Goal: Task Accomplishment & Management: Manage account settings

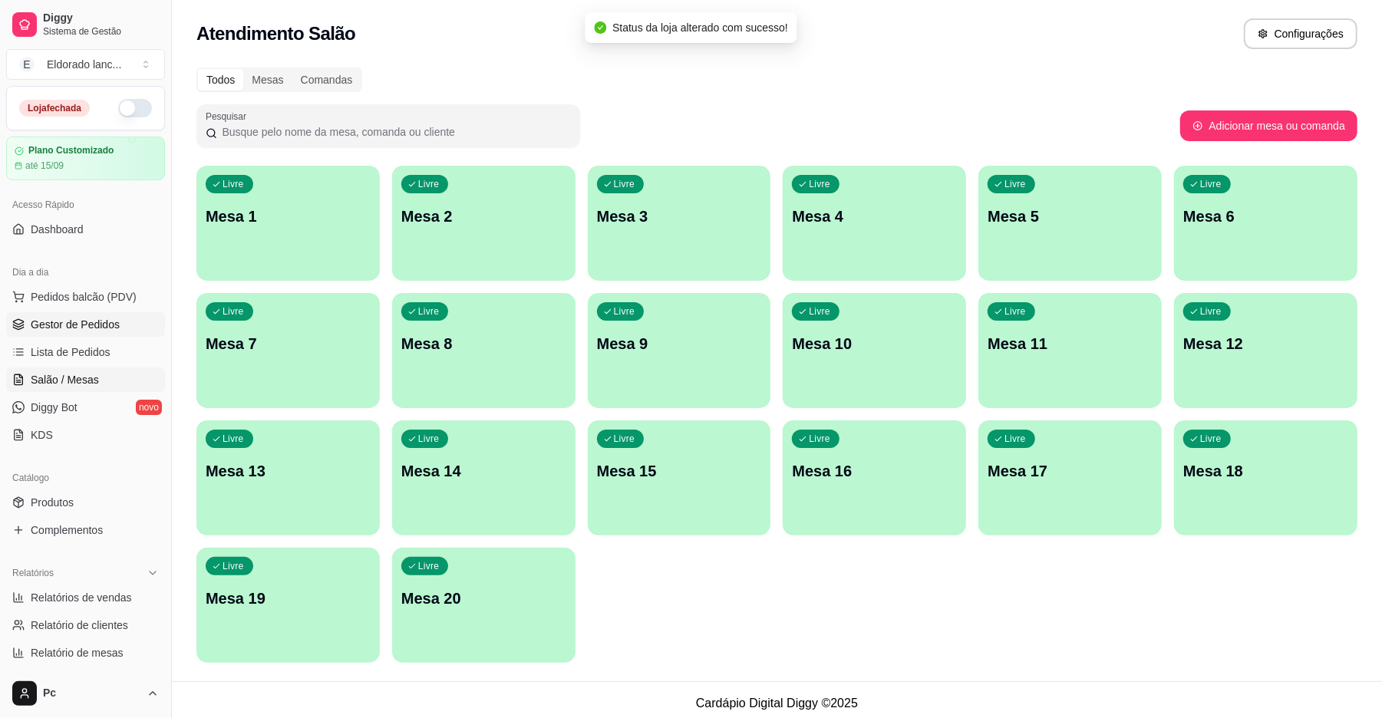
click at [86, 315] on link "Gestor de Pedidos" at bounding box center [85, 324] width 159 height 25
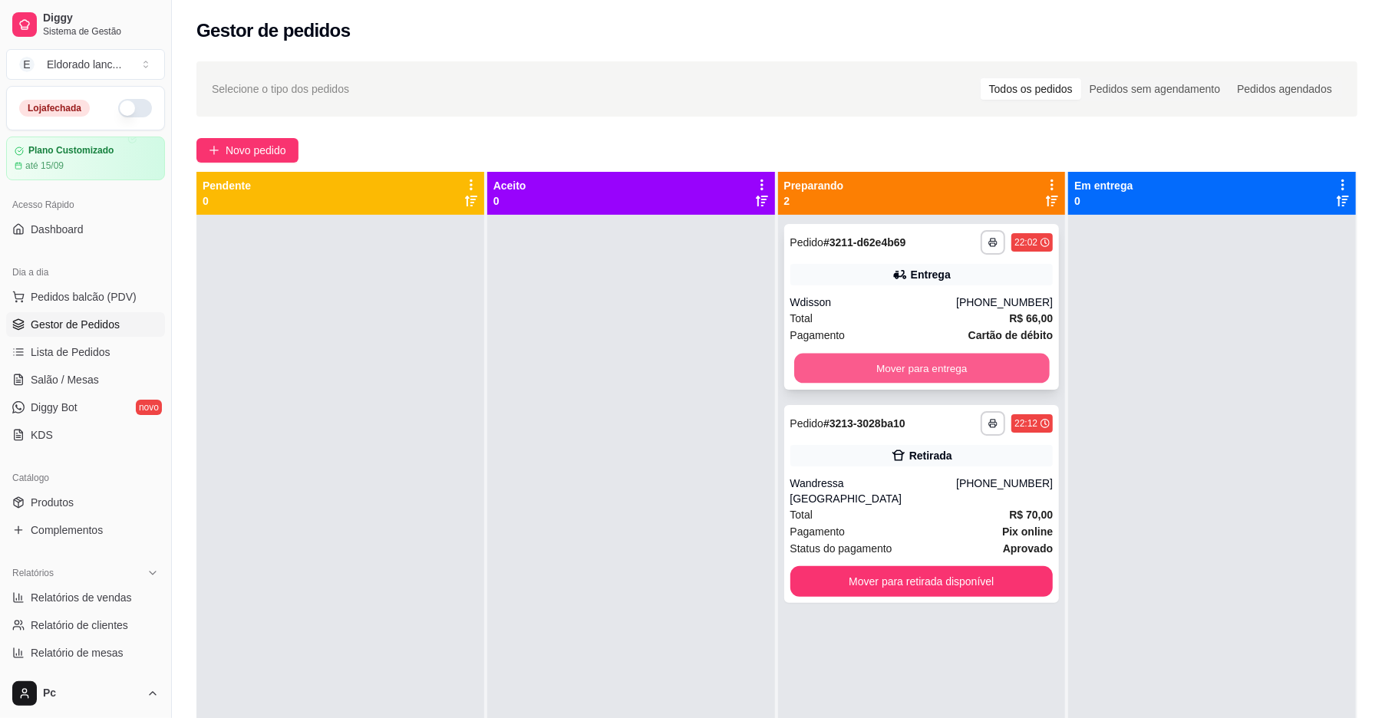
click at [889, 381] on button "Mover para entrega" at bounding box center [921, 369] width 255 height 30
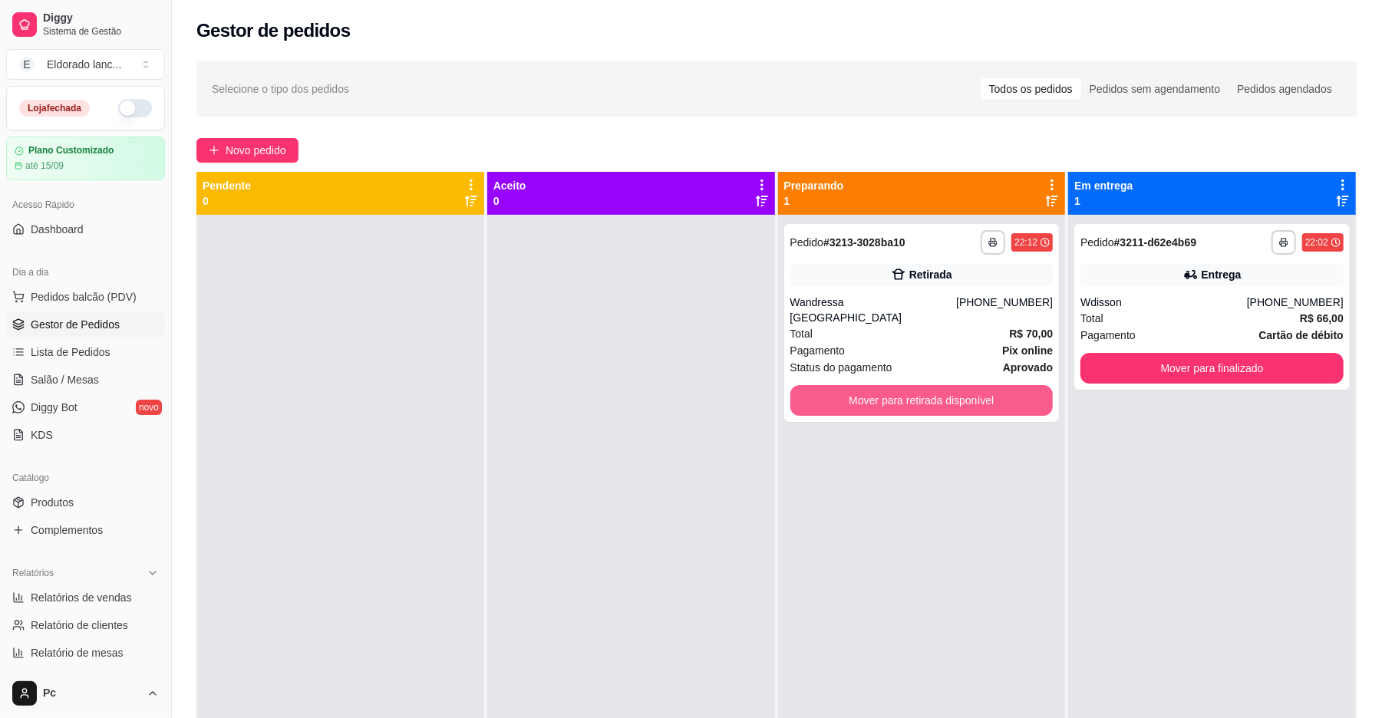
click at [889, 385] on button "Mover para retirada disponível" at bounding box center [921, 400] width 263 height 31
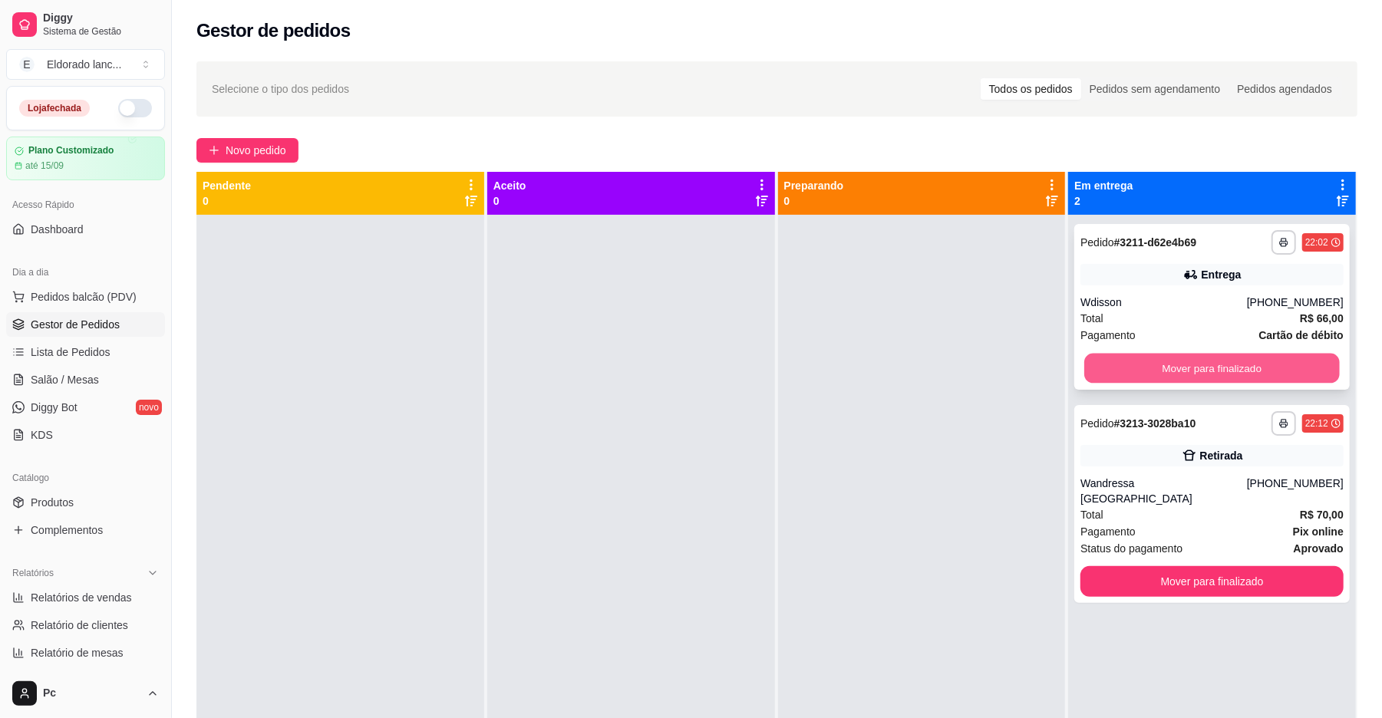
click at [1113, 360] on button "Mover para finalizado" at bounding box center [1211, 369] width 255 height 30
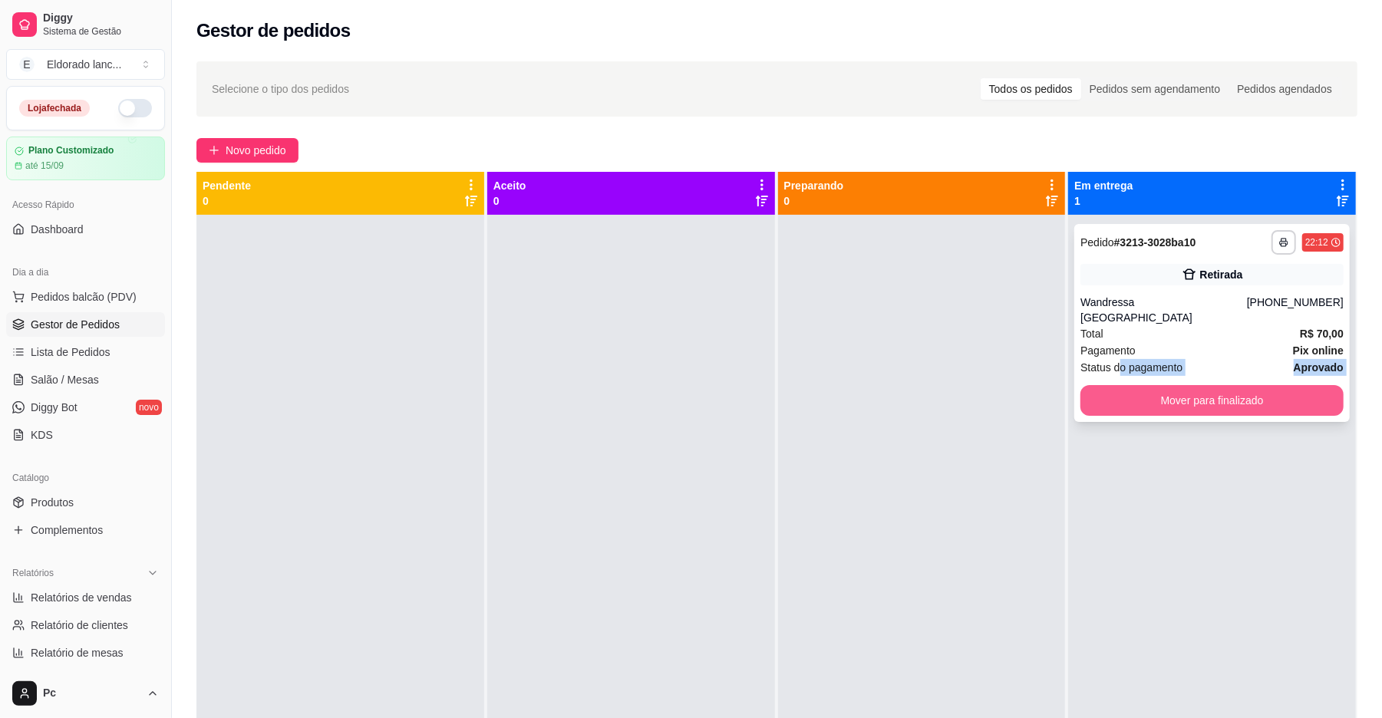
drag, startPoint x: 1107, startPoint y: 360, endPoint x: 1107, endPoint y: 370, distance: 10.0
click at [1107, 370] on div "**********" at bounding box center [1211, 323] width 275 height 198
click at [961, 501] on div at bounding box center [922, 574] width 288 height 718
click at [1123, 391] on button "Mover para finalizado" at bounding box center [1211, 401] width 255 height 30
